Goal: Check status: Check status

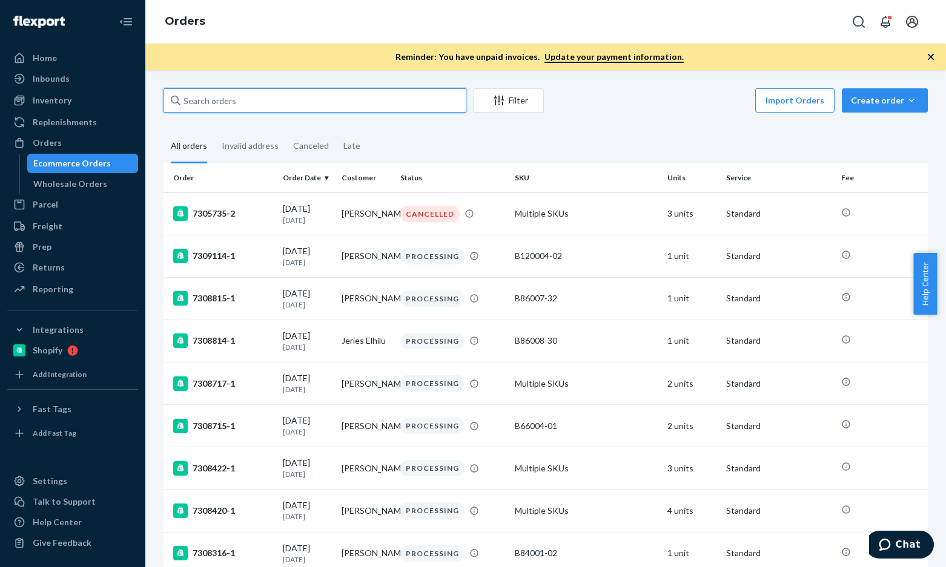
click at [314, 91] on input "text" at bounding box center [315, 100] width 303 height 24
paste input "Alivia Anthony"
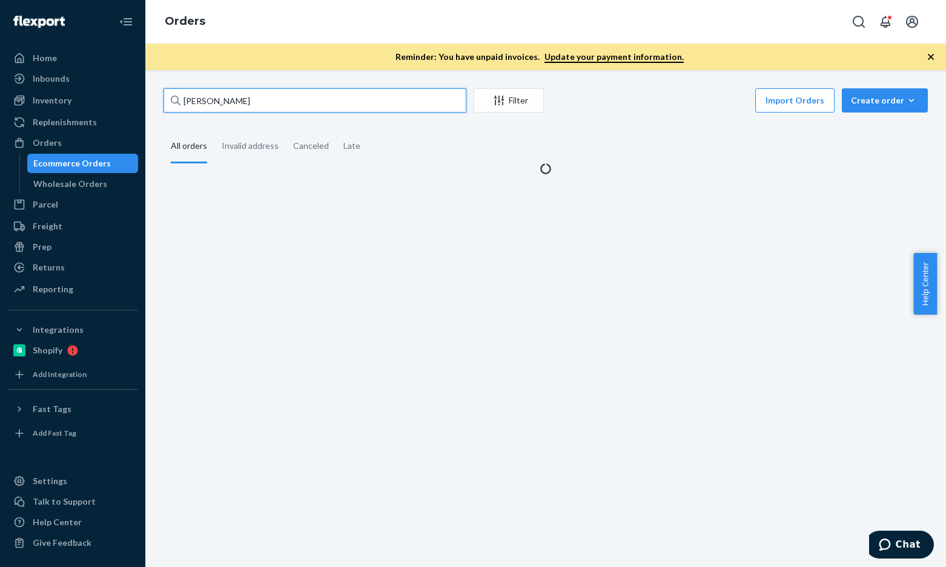
type input "Alivia Anthony"
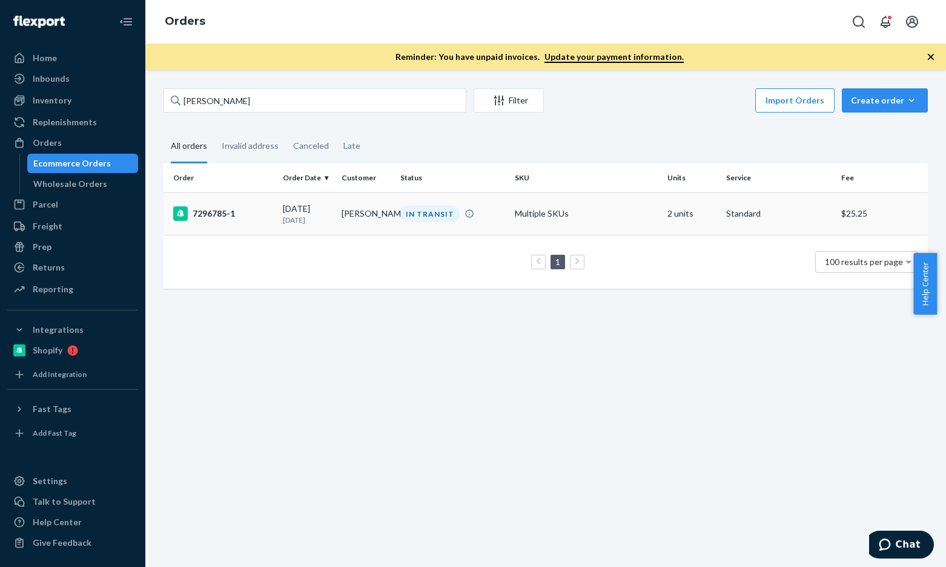
click at [219, 207] on div "7296785-1" at bounding box center [223, 214] width 100 height 15
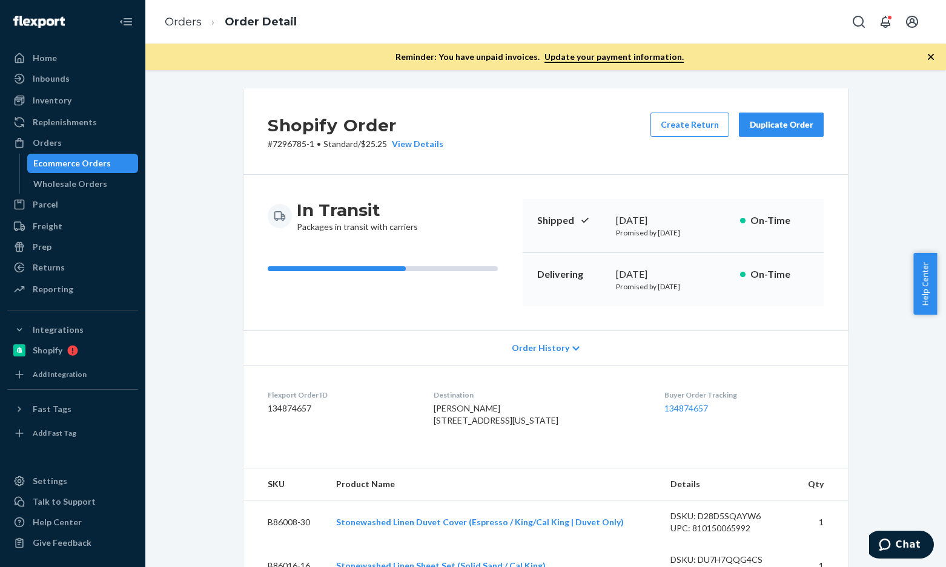
click at [203, 19] on li "Order Detail" at bounding box center [249, 22] width 95 height 16
click at [190, 19] on link "Orders" at bounding box center [183, 21] width 37 height 13
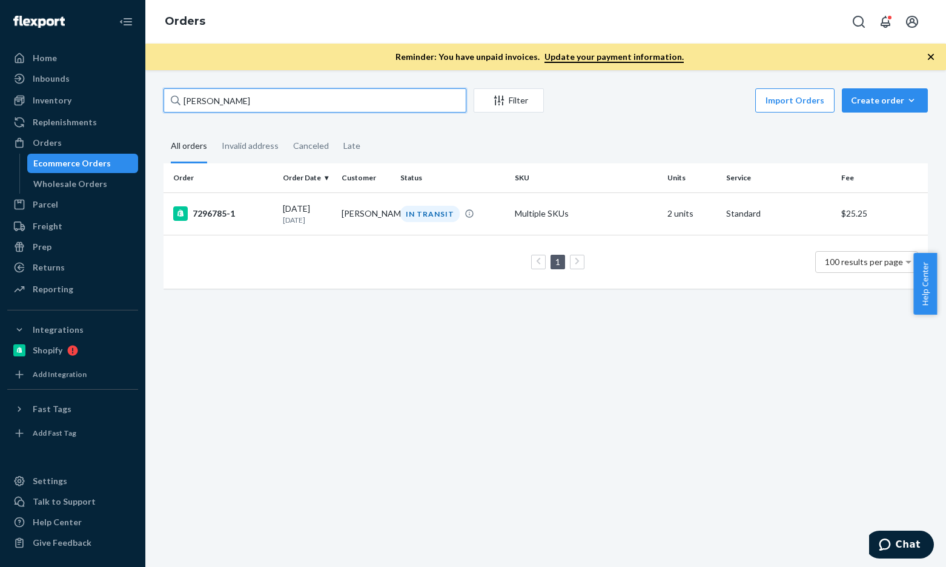
click at [228, 102] on input "Alivia Anthony" at bounding box center [315, 100] width 303 height 24
paste input "Kelly Strohm"
type input "Kelly Strohm"
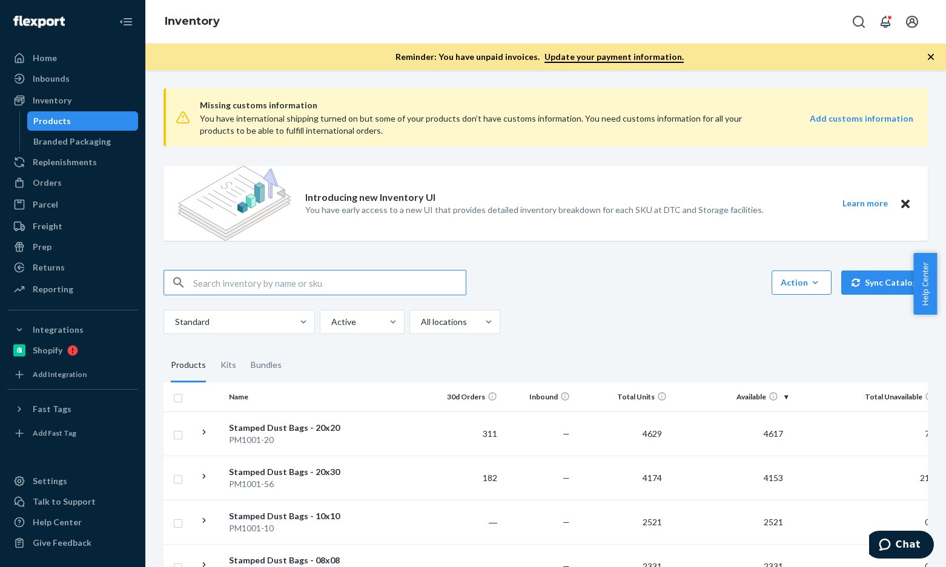
paste input "B121027-01"
type input "B121027-01"
